Goal: Task Accomplishment & Management: Complete application form

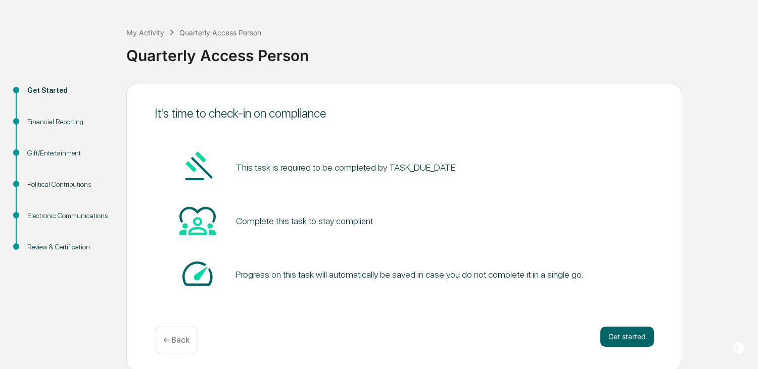
scroll to position [38, 0]
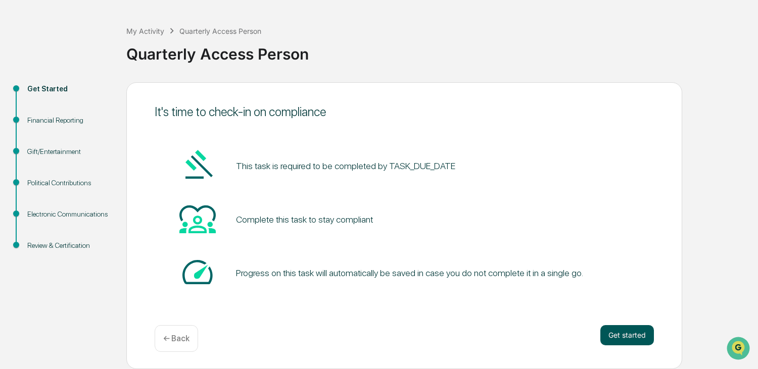
click at [618, 337] on button "Get started" at bounding box center [627, 335] width 54 height 20
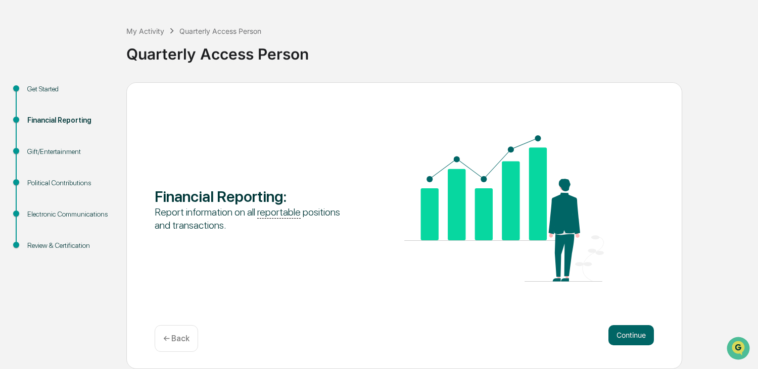
drag, startPoint x: 362, startPoint y: 323, endPoint x: 370, endPoint y: 313, distance: 13.3
click at [362, 323] on div "Financial Reporting : Report information on all reportable positions and transa…" at bounding box center [404, 225] width 556 height 287
click at [635, 333] on button "Continue" at bounding box center [630, 335] width 45 height 20
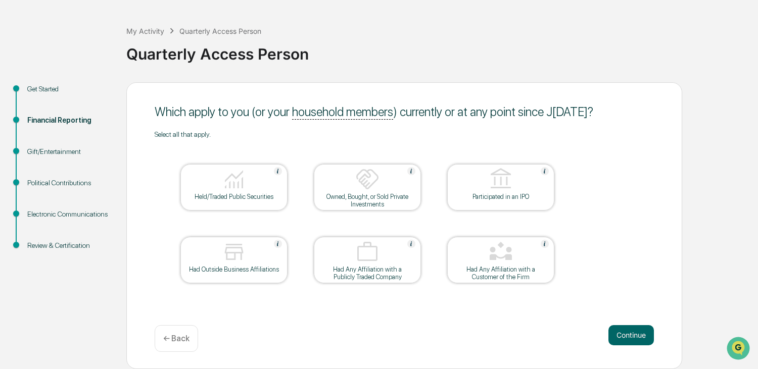
click at [348, 183] on div at bounding box center [367, 180] width 101 height 26
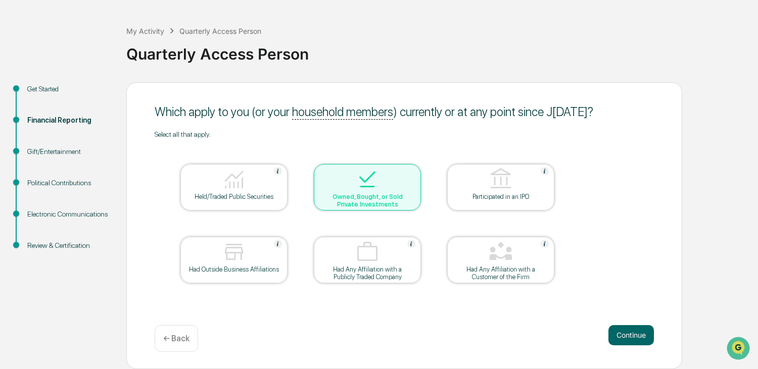
click at [228, 193] on div "Held/Traded Public Securities" at bounding box center [233, 197] width 91 height 8
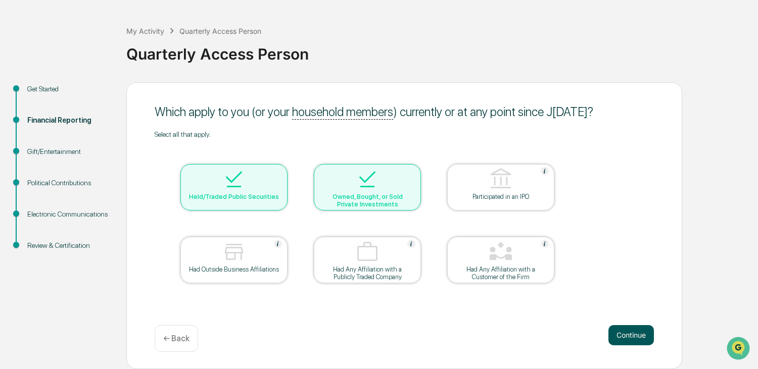
click at [624, 336] on button "Continue" at bounding box center [630, 335] width 45 height 20
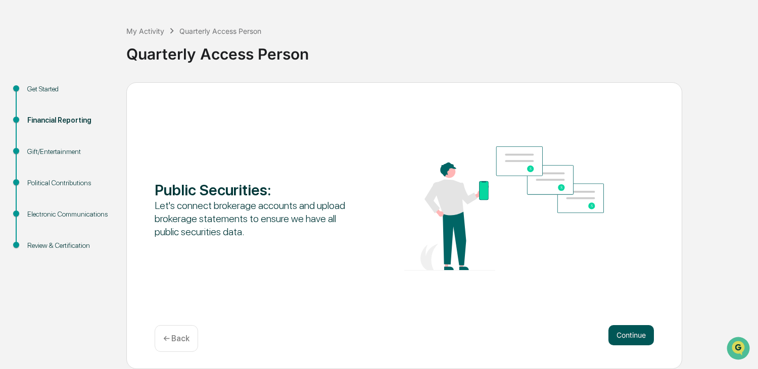
click at [638, 331] on button "Continue" at bounding box center [630, 335] width 45 height 20
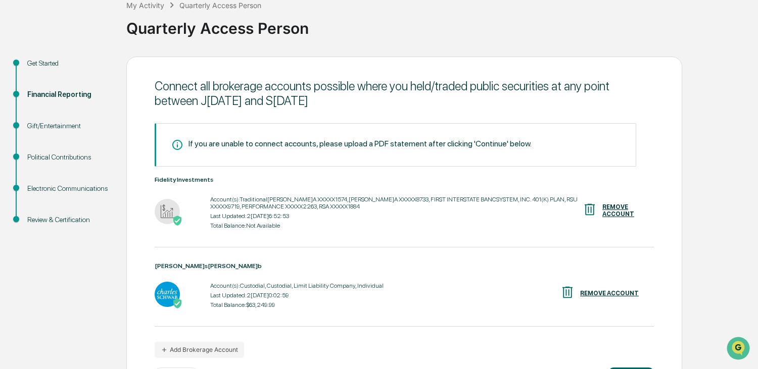
scroll to position [106, 0]
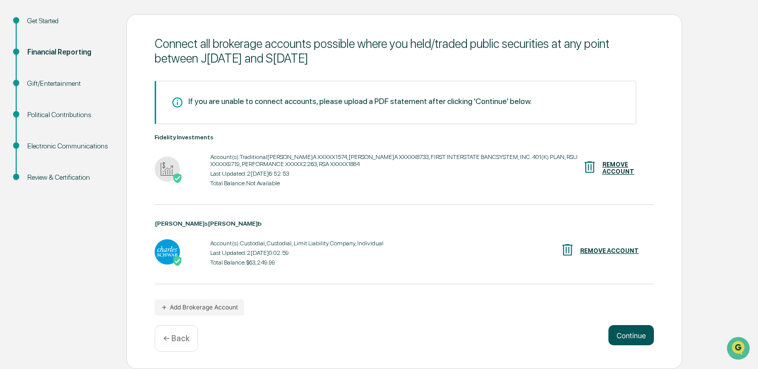
click at [636, 334] on button "Continue" at bounding box center [630, 335] width 45 height 20
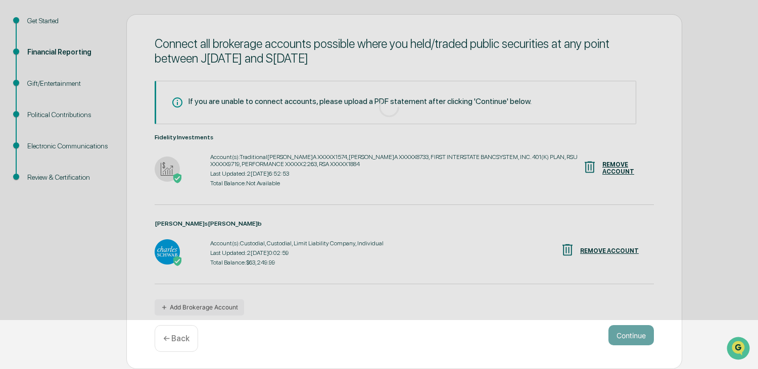
scroll to position [38, 0]
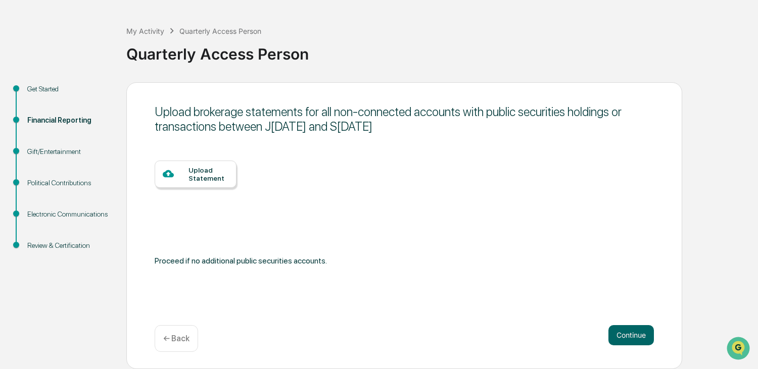
click at [218, 177] on div "Upload Statement" at bounding box center [208, 174] width 40 height 16
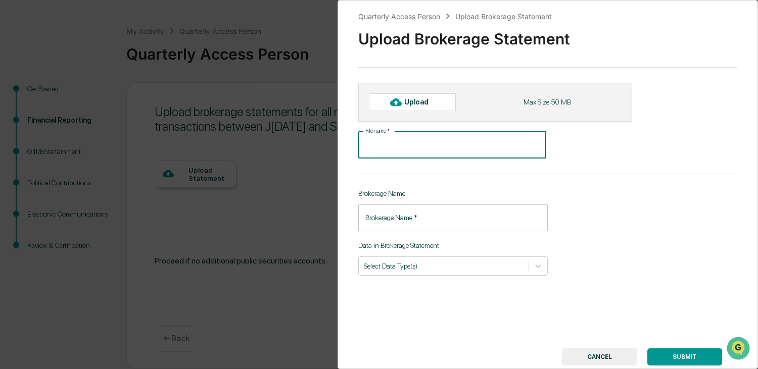
click at [455, 151] on input "File name   *" at bounding box center [452, 145] width 188 height 27
click at [398, 151] on input "File name   *" at bounding box center [452, 145] width 188 height 27
type input "******"
type input "****"
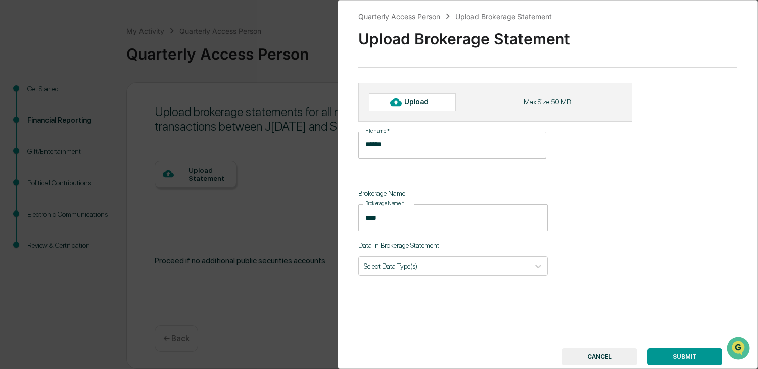
click at [403, 111] on div "Upload Max Size 50 MB" at bounding box center [495, 102] width 274 height 38
click at [406, 102] on div "Upload" at bounding box center [420, 102] width 33 height 8
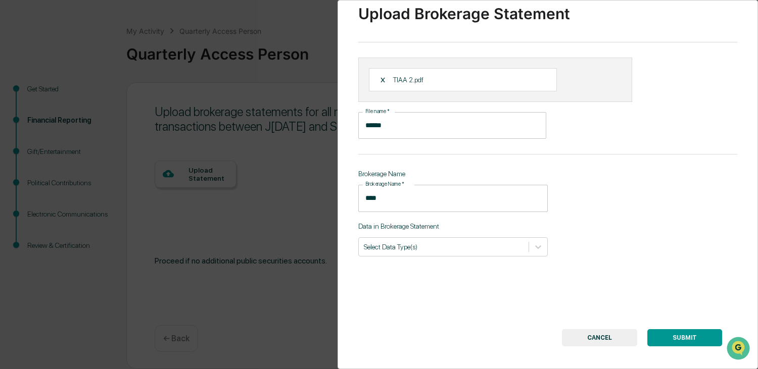
scroll to position [38, 0]
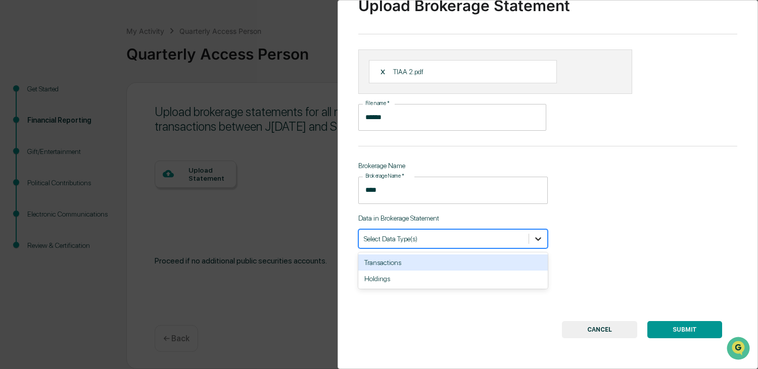
click at [535, 237] on icon at bounding box center [538, 239] width 10 height 10
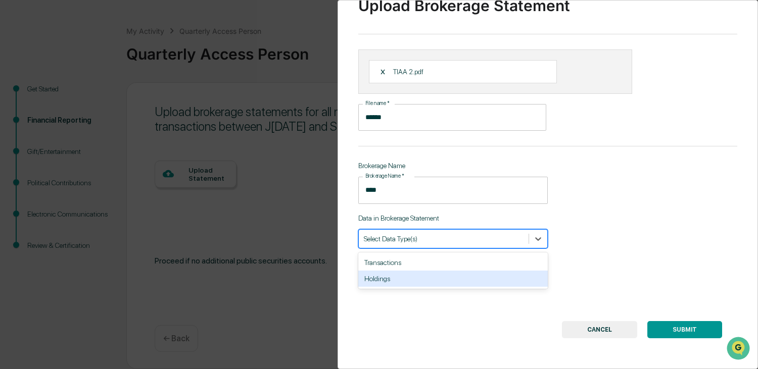
drag, startPoint x: 448, startPoint y: 276, endPoint x: 600, endPoint y: 305, distance: 154.8
click at [448, 275] on div "Holdings" at bounding box center [452, 279] width 189 height 16
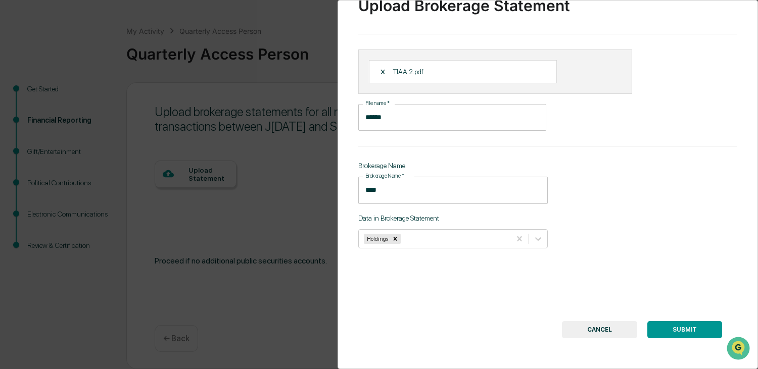
click at [699, 323] on button "SUBMIT" at bounding box center [684, 329] width 75 height 17
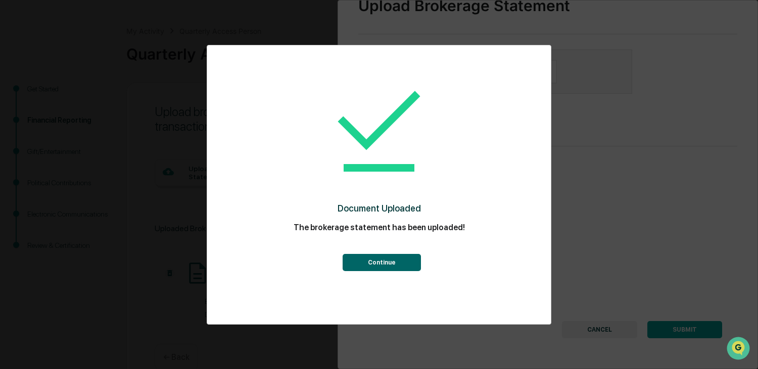
click at [391, 263] on button "Continue" at bounding box center [382, 262] width 78 height 17
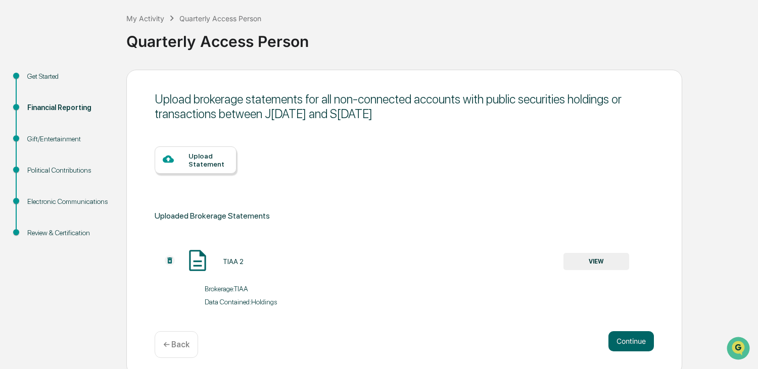
scroll to position [57, 0]
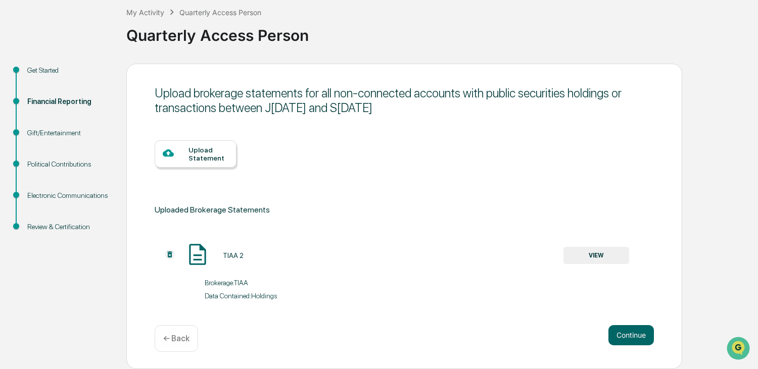
click at [193, 155] on div "Upload Statement" at bounding box center [208, 154] width 40 height 16
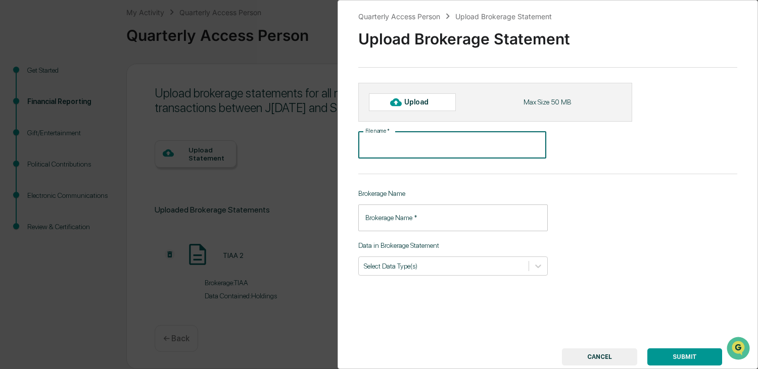
click at [399, 145] on input "File name   *" at bounding box center [452, 145] width 188 height 27
type input "******"
type input "****"
type input "******"
click at [426, 101] on div "Upload" at bounding box center [420, 102] width 33 height 8
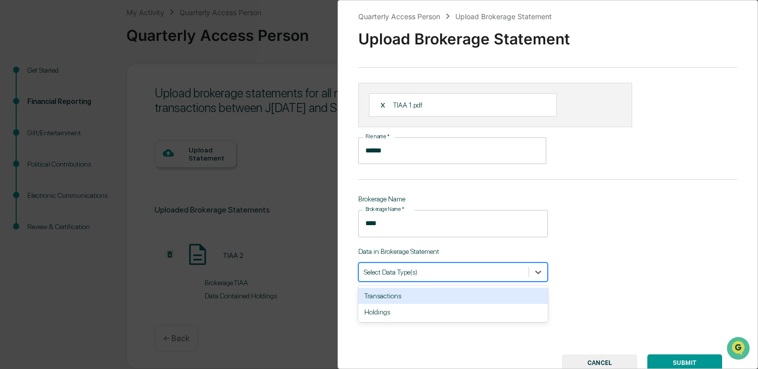
click at [509, 272] on div at bounding box center [444, 272] width 160 height 10
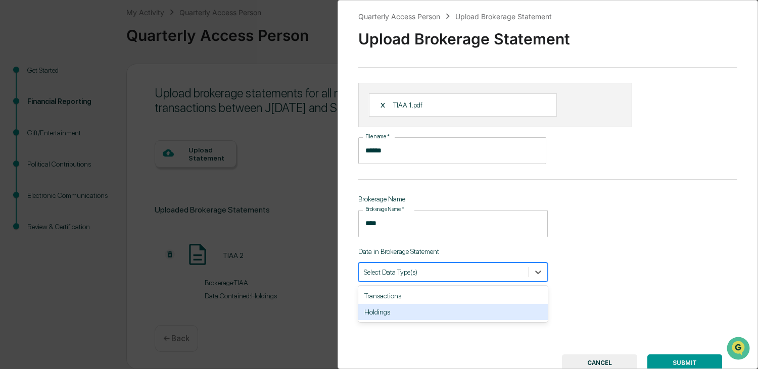
click at [484, 315] on div "Holdings" at bounding box center [452, 312] width 189 height 16
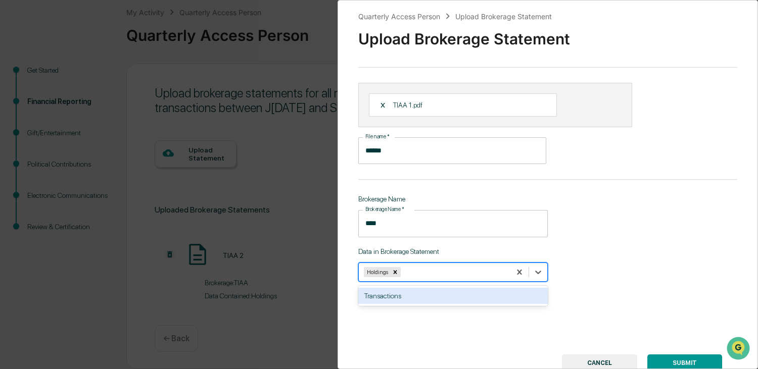
click at [691, 359] on button "SUBMIT" at bounding box center [684, 363] width 75 height 17
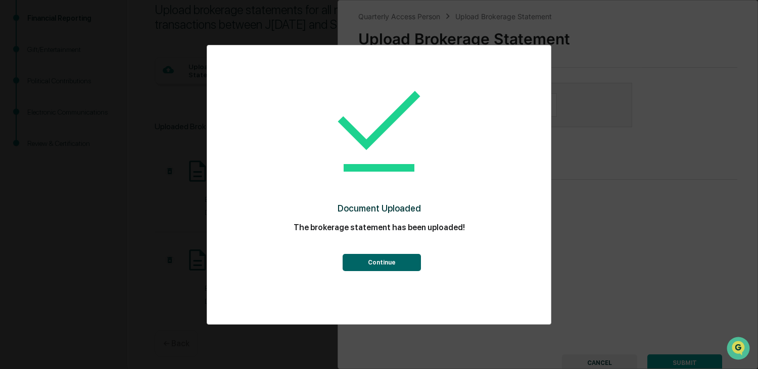
scroll to position [145, 0]
click at [400, 259] on button "Continue" at bounding box center [382, 262] width 78 height 17
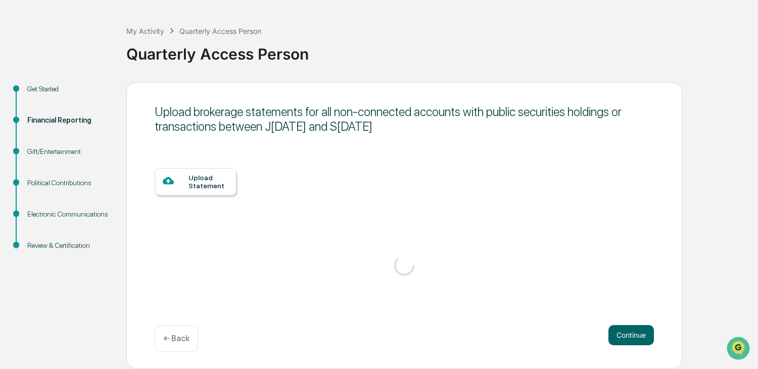
scroll to position [2, 0]
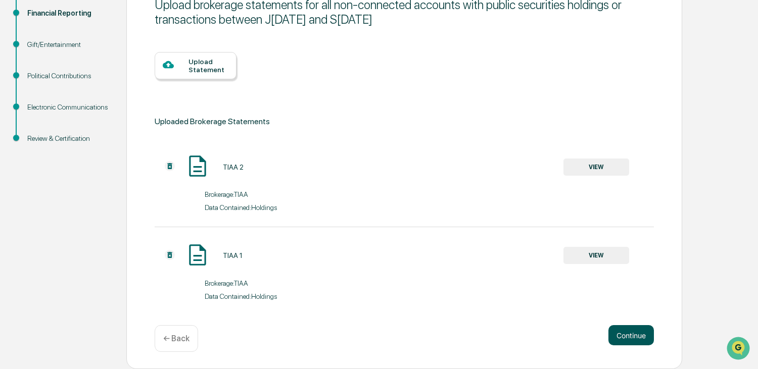
click at [634, 331] on button "Continue" at bounding box center [630, 335] width 45 height 20
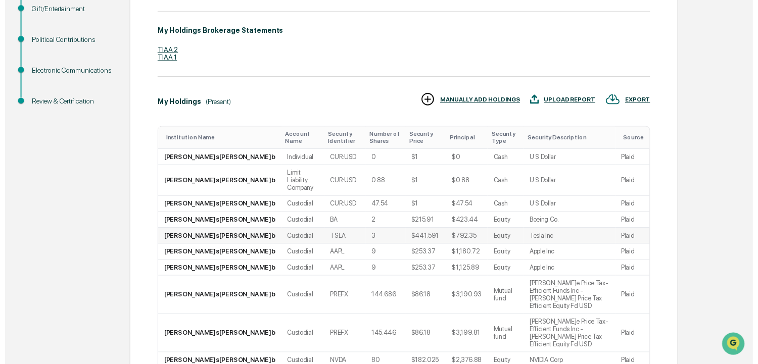
scroll to position [288, 0]
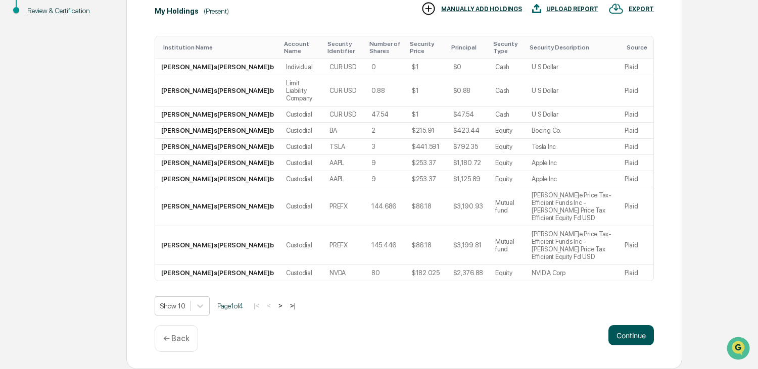
click at [632, 334] on button "Continue" at bounding box center [630, 335] width 45 height 20
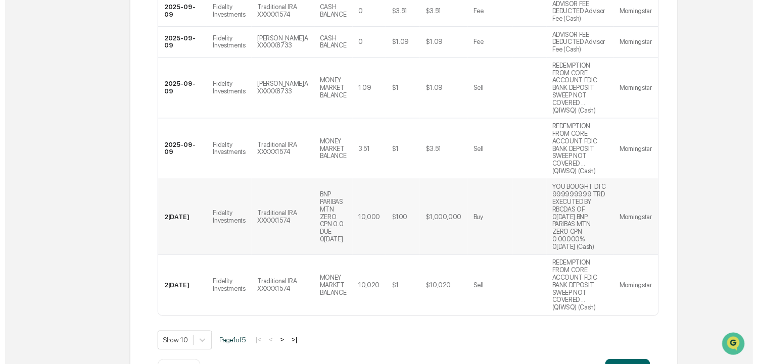
scroll to position [456, 0]
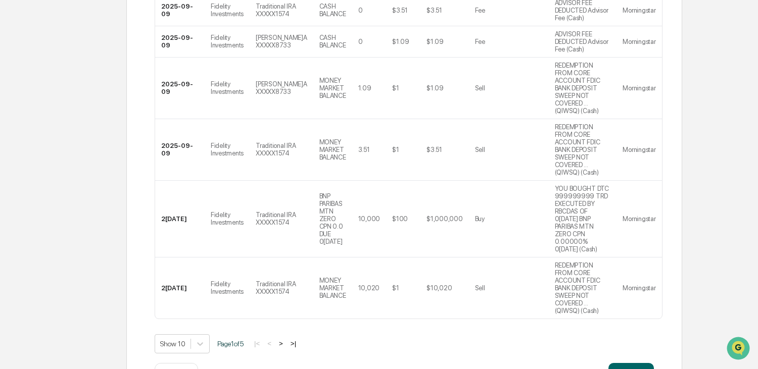
click at [619, 317] on div "Ensure all public security transactions between J[DATE] and S[DATE] are reflect…" at bounding box center [404, 36] width 556 height 744
click at [625, 363] on button "Continue" at bounding box center [630, 373] width 45 height 20
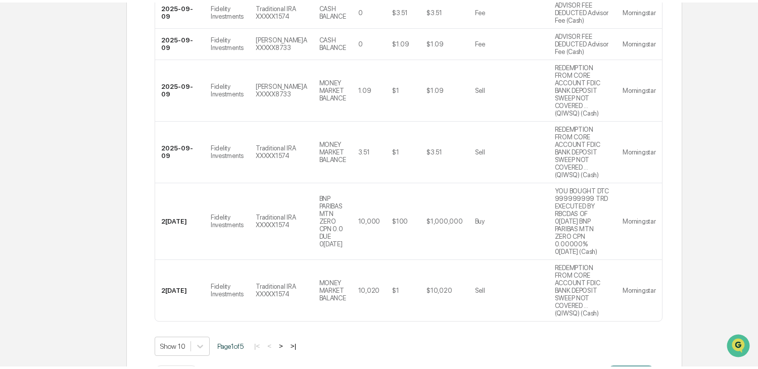
scroll to position [38, 0]
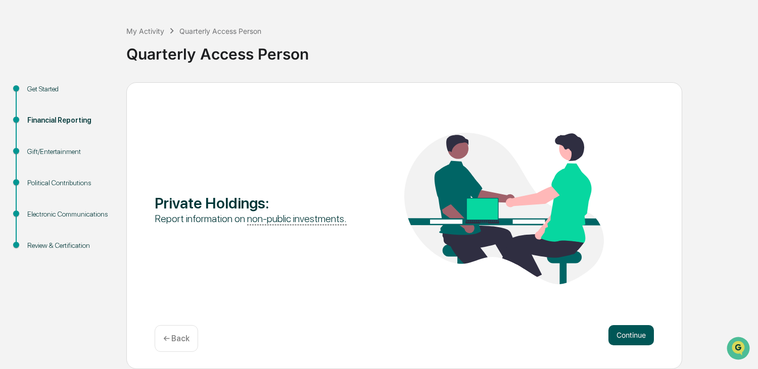
click at [642, 332] on button "Continue" at bounding box center [630, 335] width 45 height 20
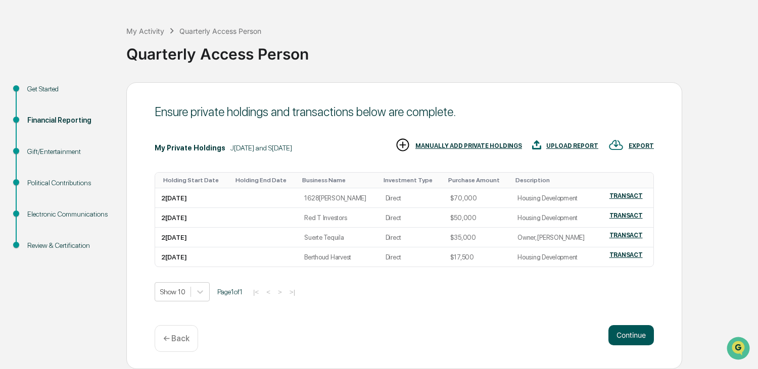
click at [624, 334] on button "Continue" at bounding box center [630, 335] width 45 height 20
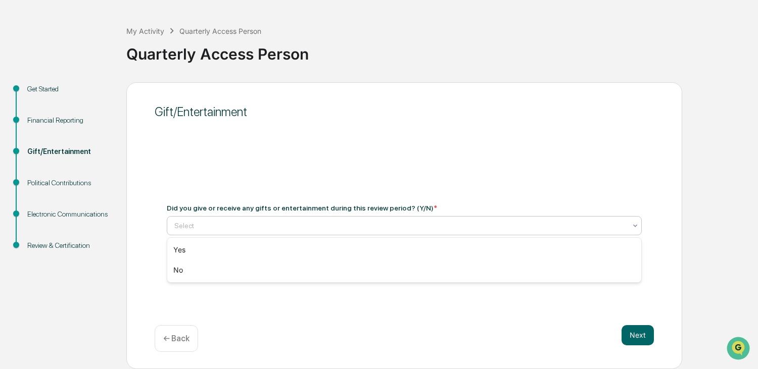
click at [300, 230] on div at bounding box center [400, 226] width 452 height 10
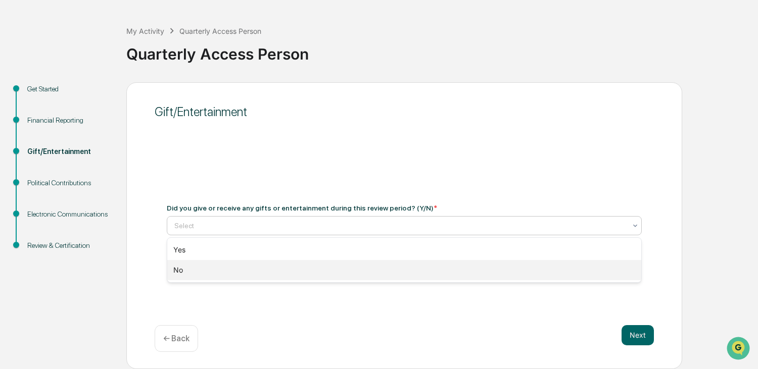
click at [274, 278] on div "No" at bounding box center [404, 270] width 474 height 20
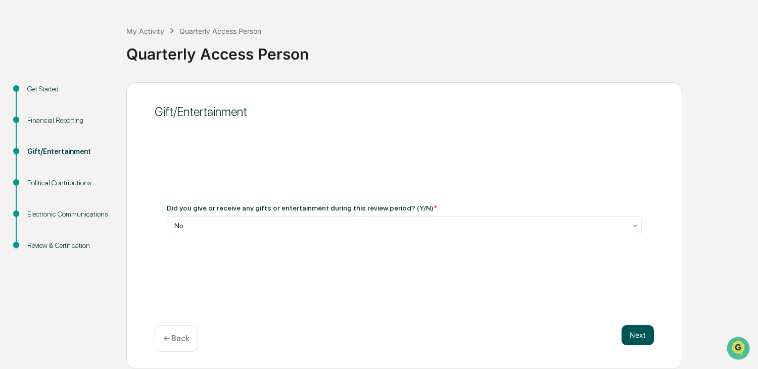
click at [642, 329] on button "Next" at bounding box center [637, 335] width 32 height 20
click at [247, 226] on div at bounding box center [400, 226] width 452 height 10
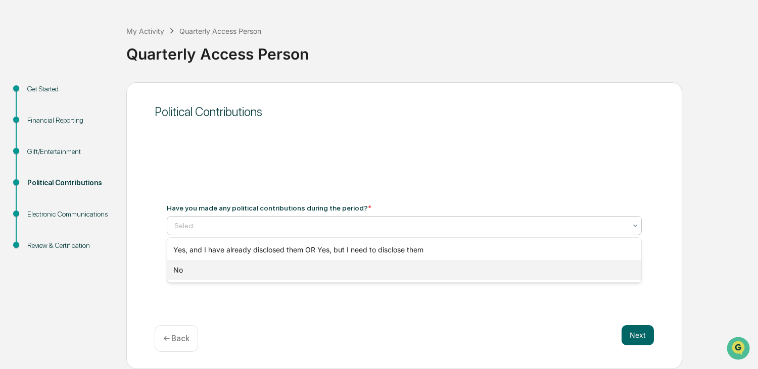
click at [244, 267] on div "No" at bounding box center [404, 270] width 474 height 20
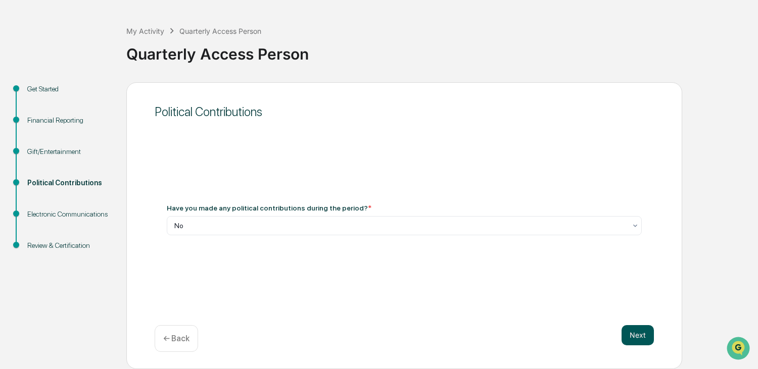
click at [638, 332] on button "Next" at bounding box center [637, 335] width 32 height 20
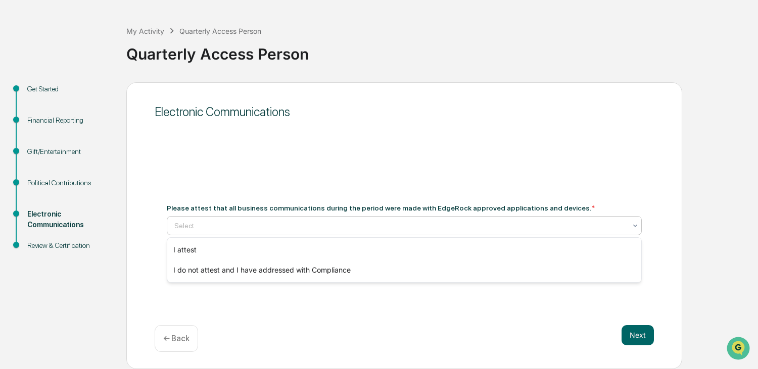
click at [283, 226] on div at bounding box center [400, 226] width 452 height 10
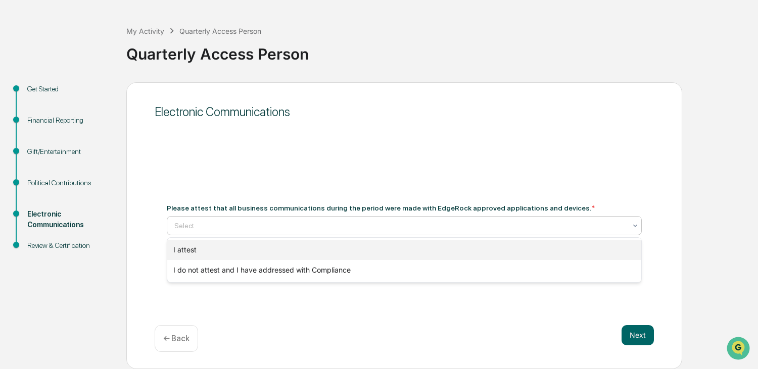
click at [283, 255] on div "I attest" at bounding box center [404, 250] width 474 height 20
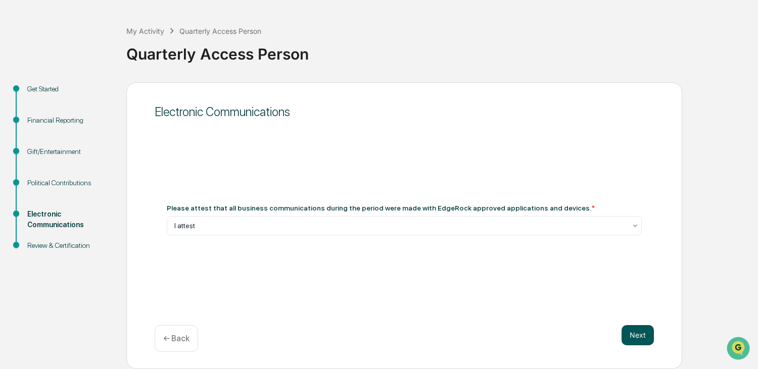
click at [629, 337] on button "Next" at bounding box center [637, 335] width 32 height 20
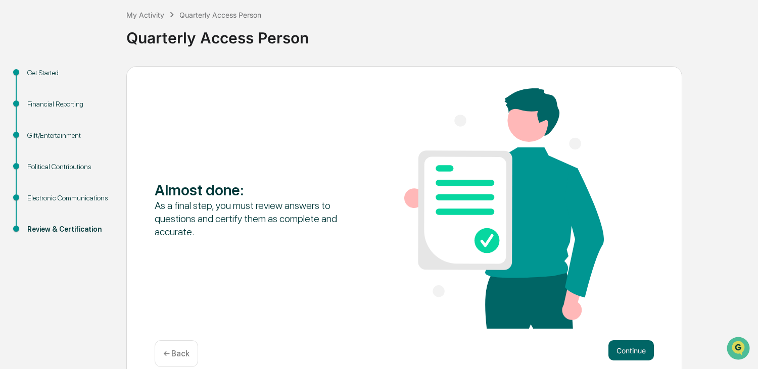
scroll to position [69, 0]
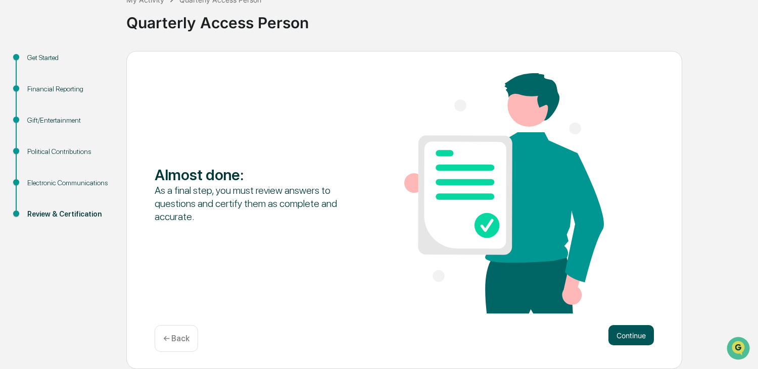
click at [621, 332] on button "Continue" at bounding box center [630, 335] width 45 height 20
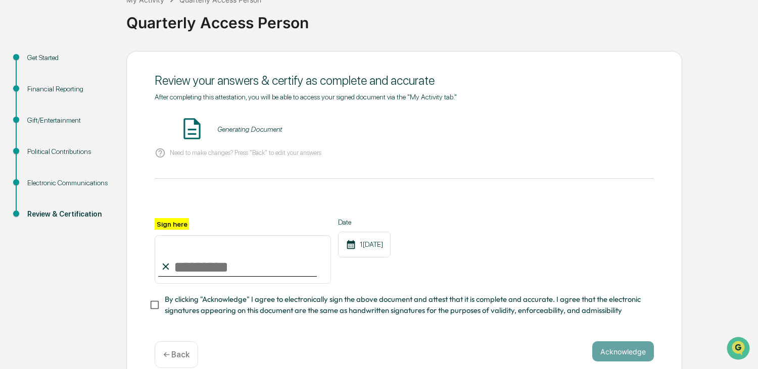
click at [219, 125] on div "Generating Document" at bounding box center [249, 129] width 65 height 8
click at [607, 134] on button "VIEW" at bounding box center [596, 129] width 66 height 17
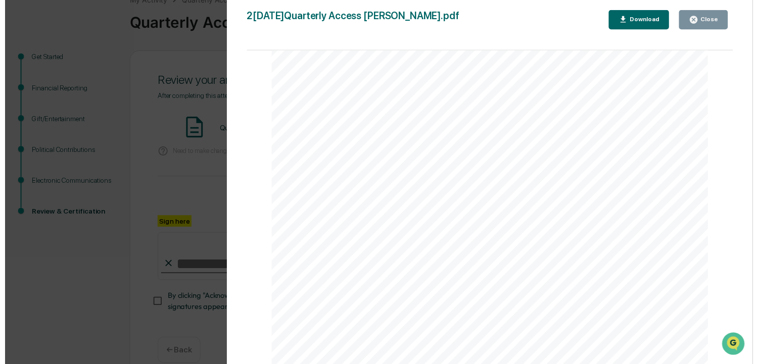
scroll to position [88, 0]
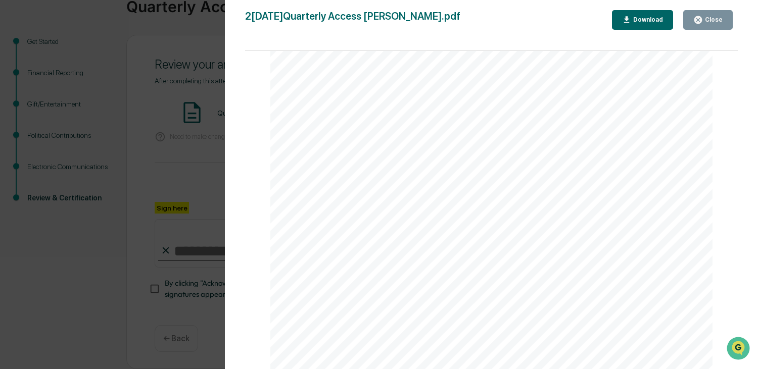
click at [711, 20] on div "Close" at bounding box center [713, 19] width 20 height 7
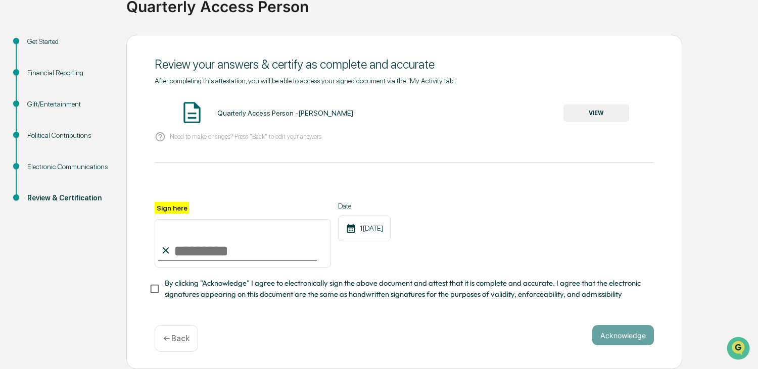
click at [173, 251] on input "Sign here" at bounding box center [243, 243] width 176 height 48
type input "**********"
click at [625, 329] on button "Acknowledge" at bounding box center [623, 335] width 62 height 20
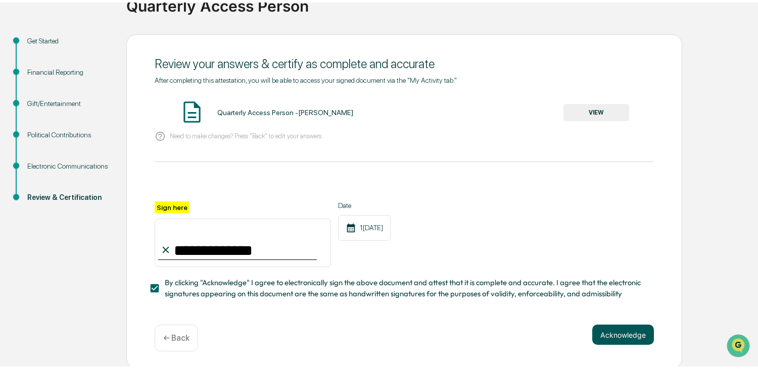
scroll to position [38, 0]
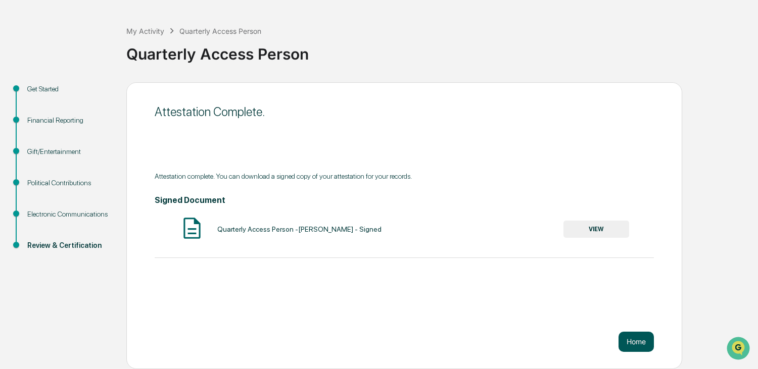
click at [638, 343] on button "Home" at bounding box center [635, 342] width 35 height 20
